Goal: Transaction & Acquisition: Purchase product/service

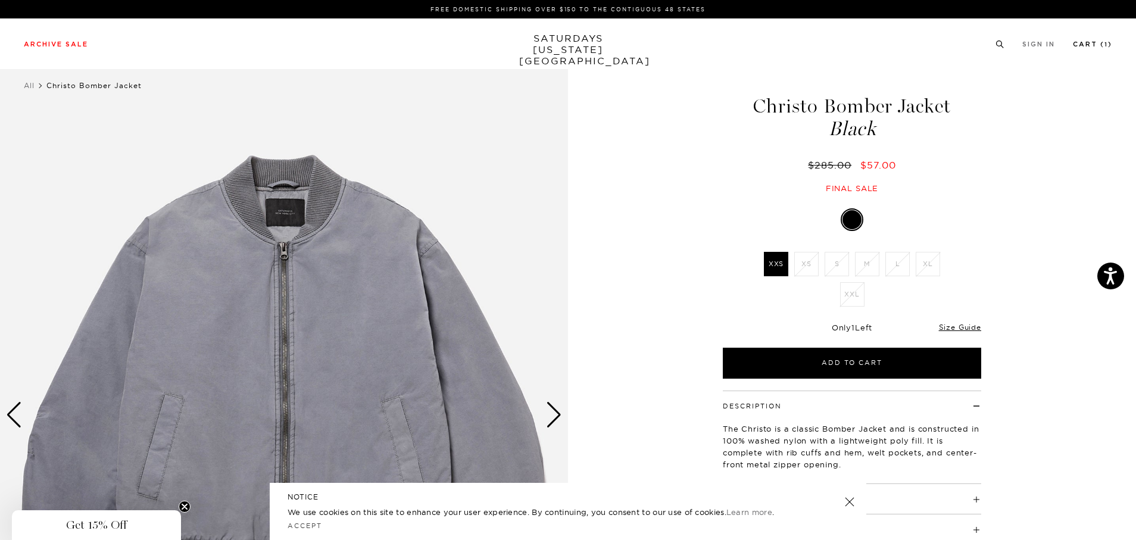
click at [1076, 46] on link "Cart ( 1 )" at bounding box center [1092, 44] width 39 height 7
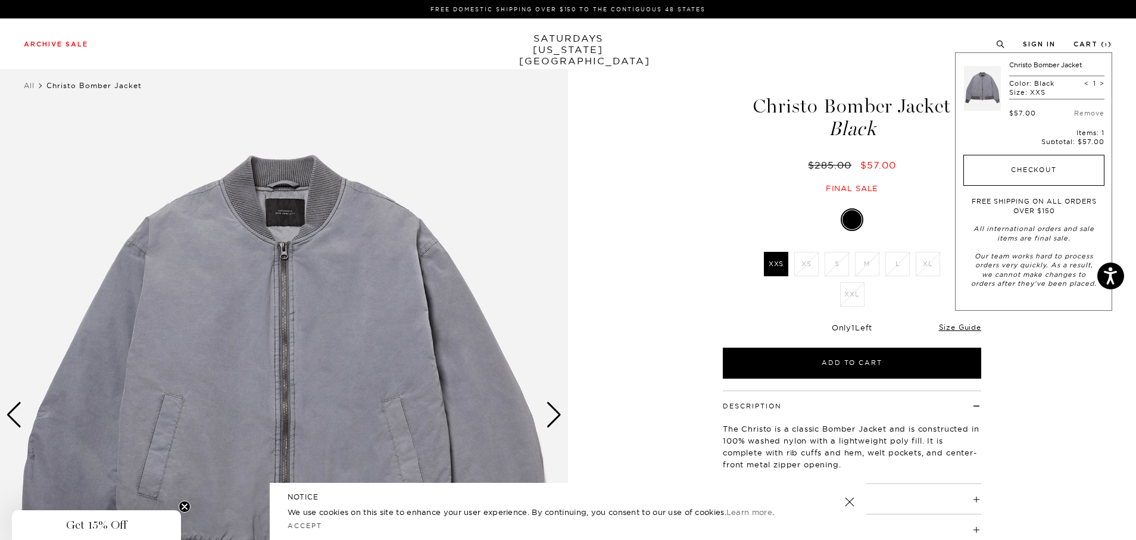
click at [1057, 164] on button "Checkout" at bounding box center [1033, 170] width 141 height 31
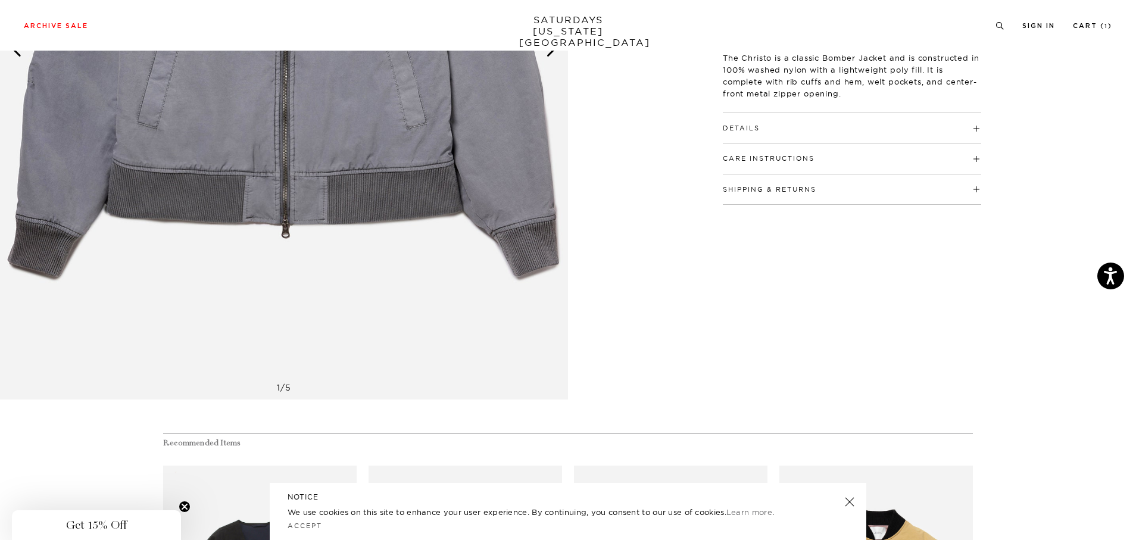
scroll to position [238, 0]
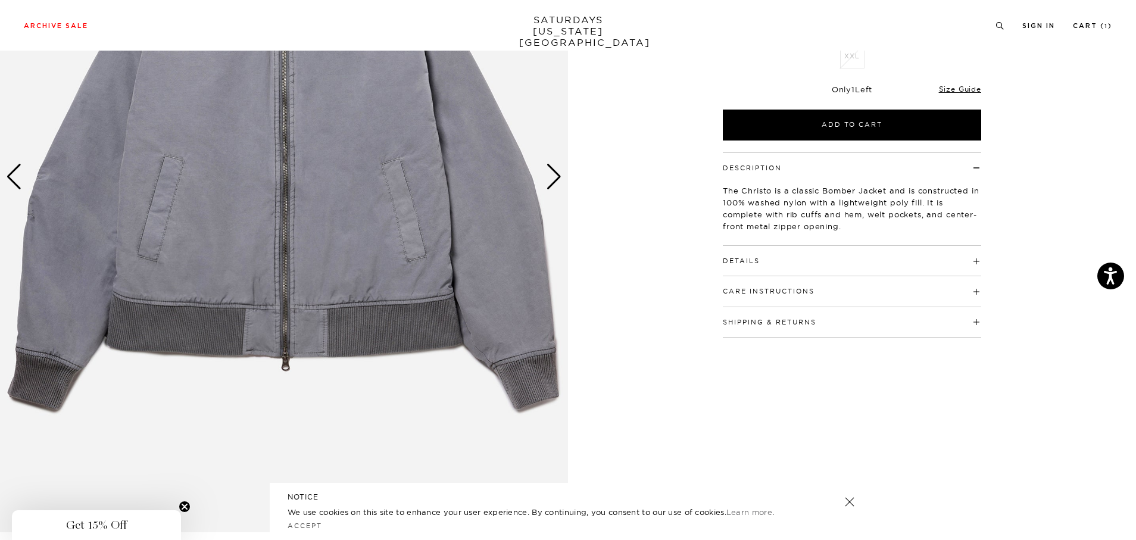
click at [555, 167] on div "Next slide" at bounding box center [554, 177] width 16 height 26
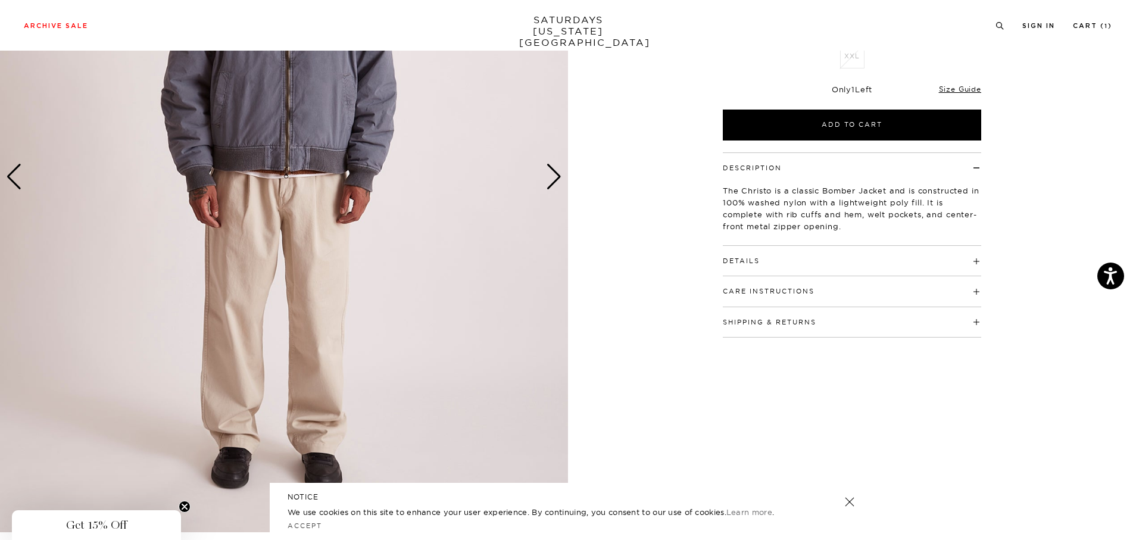
click at [555, 167] on div "Next slide" at bounding box center [554, 177] width 16 height 26
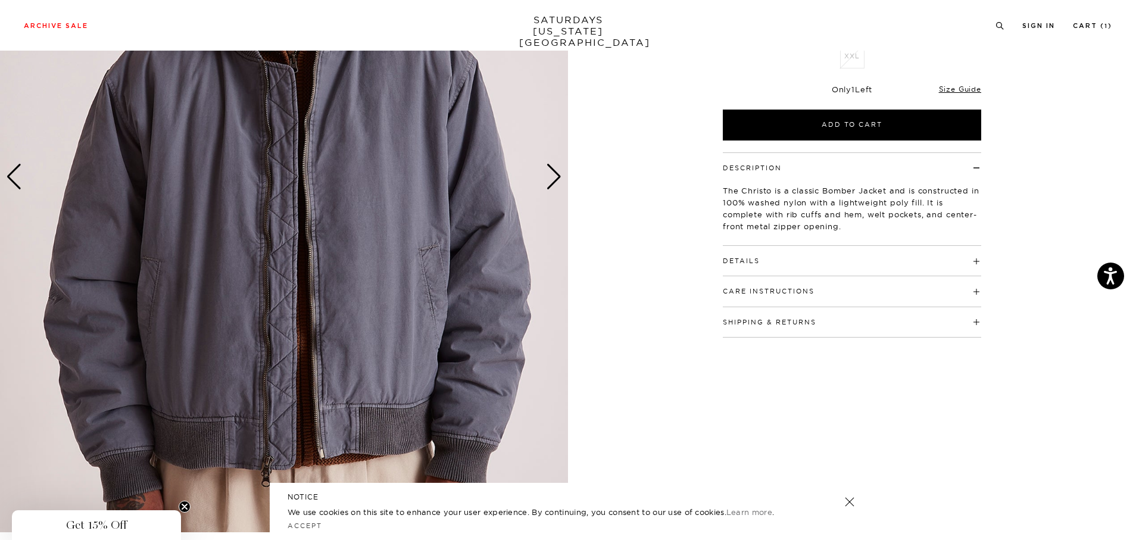
click at [27, 191] on img at bounding box center [284, 177] width 568 height 710
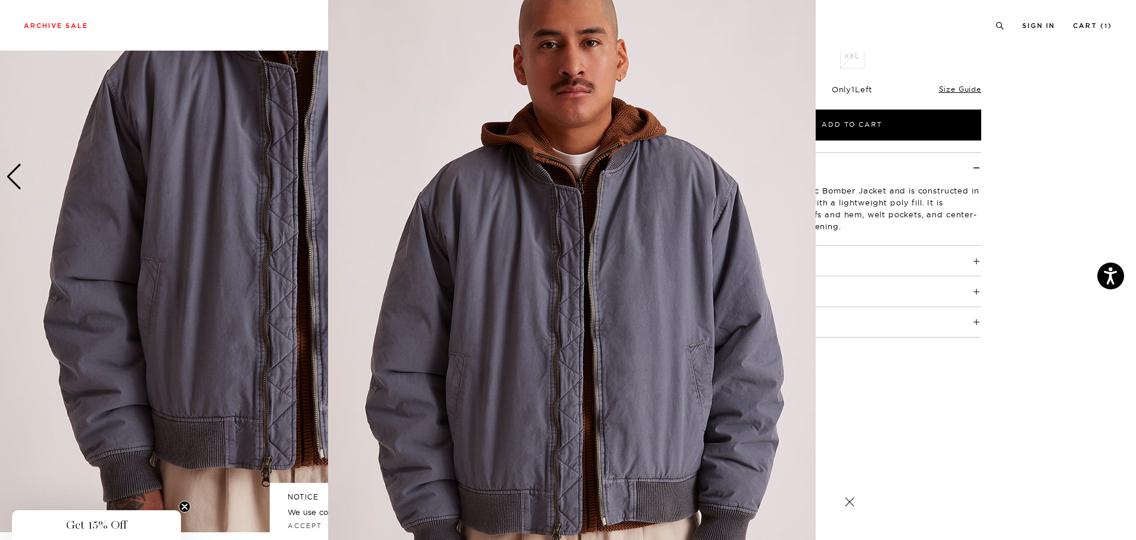
scroll to position [21, 0]
click at [26, 170] on figure at bounding box center [568, 270] width 1136 height 540
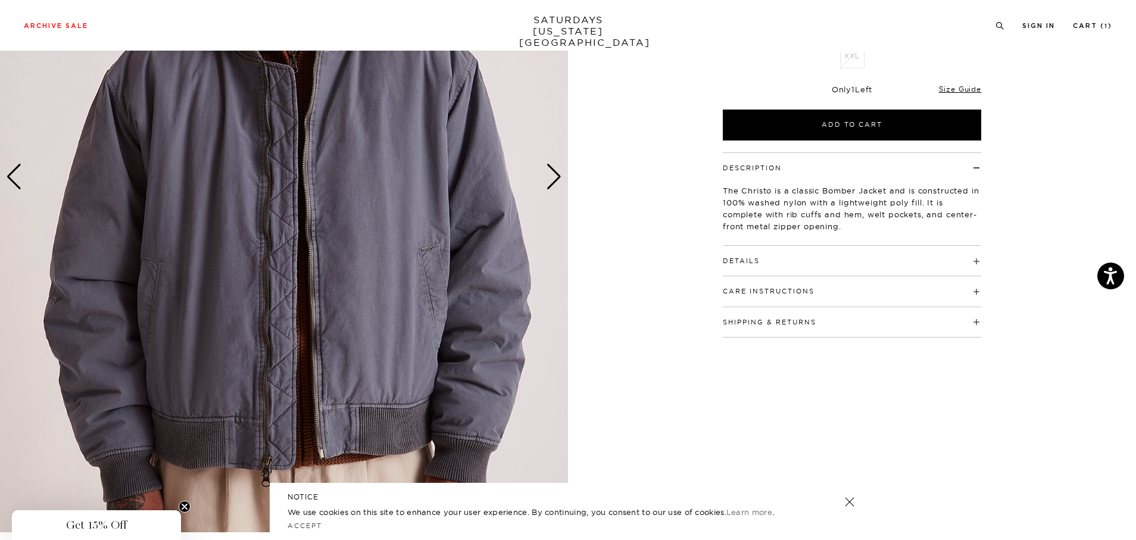
click at [14, 179] on div "Previous slide" at bounding box center [14, 177] width 16 height 26
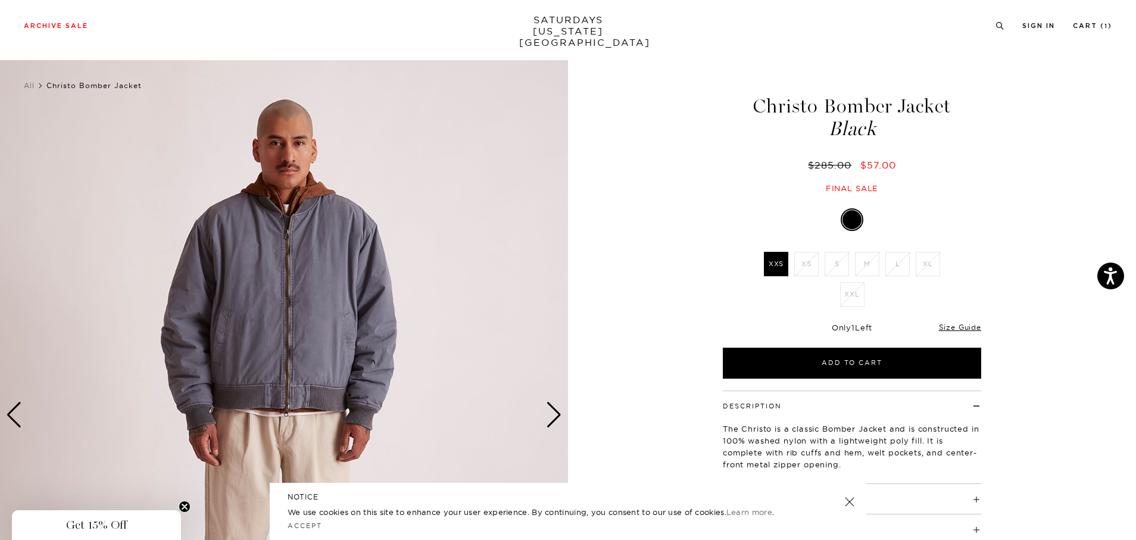
scroll to position [179, 0]
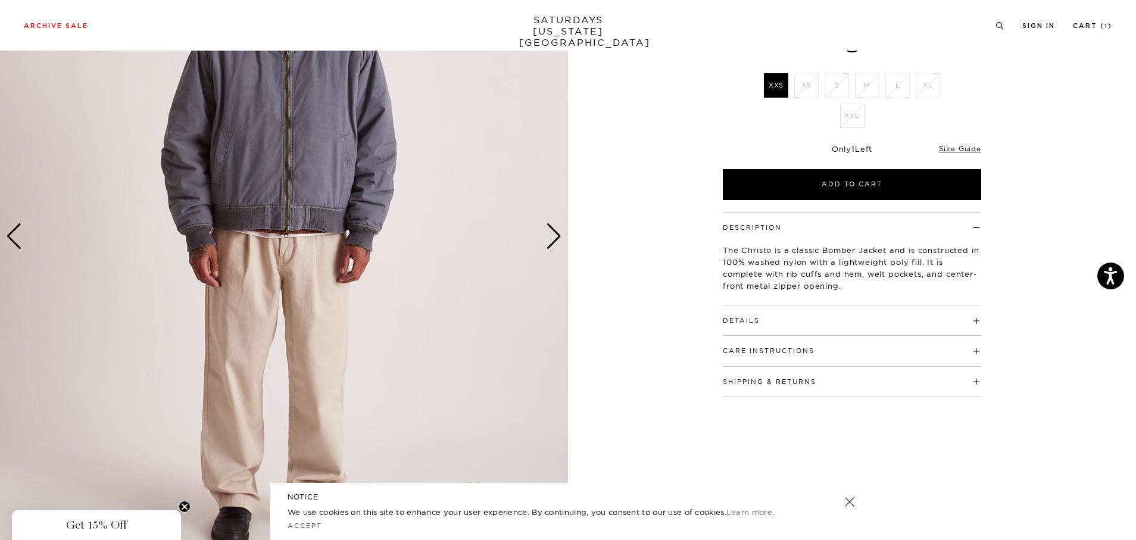
click at [823, 317] on h4 "Details" at bounding box center [852, 315] width 258 height 20
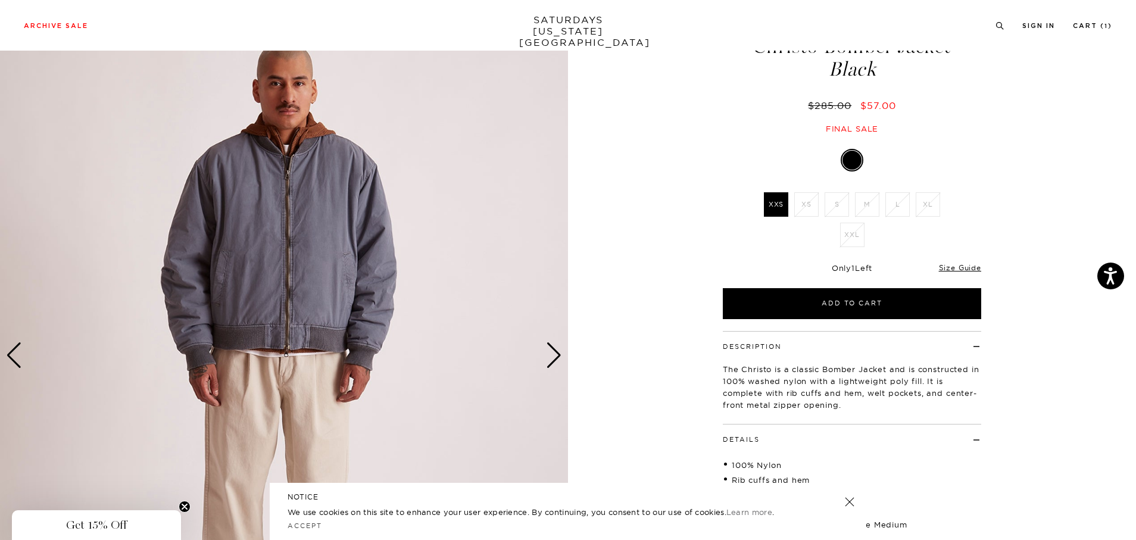
scroll to position [0, 0]
